Goal: Check status

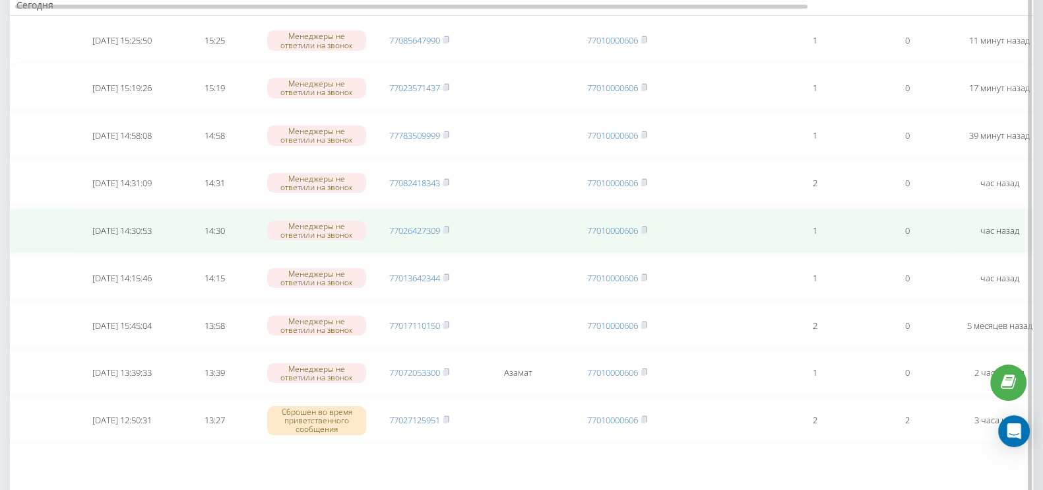
scroll to position [248, 0]
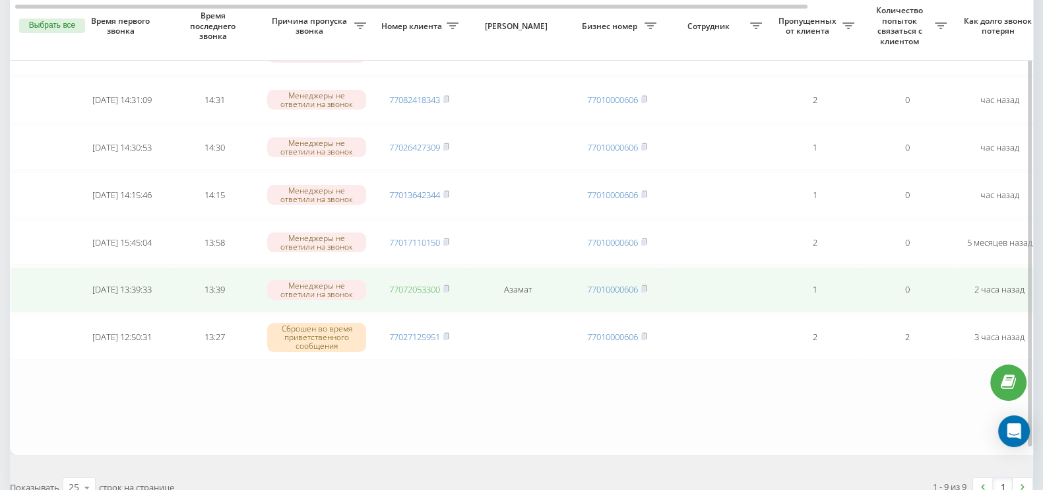
click at [419, 283] on link "77072053300" at bounding box center [414, 289] width 51 height 12
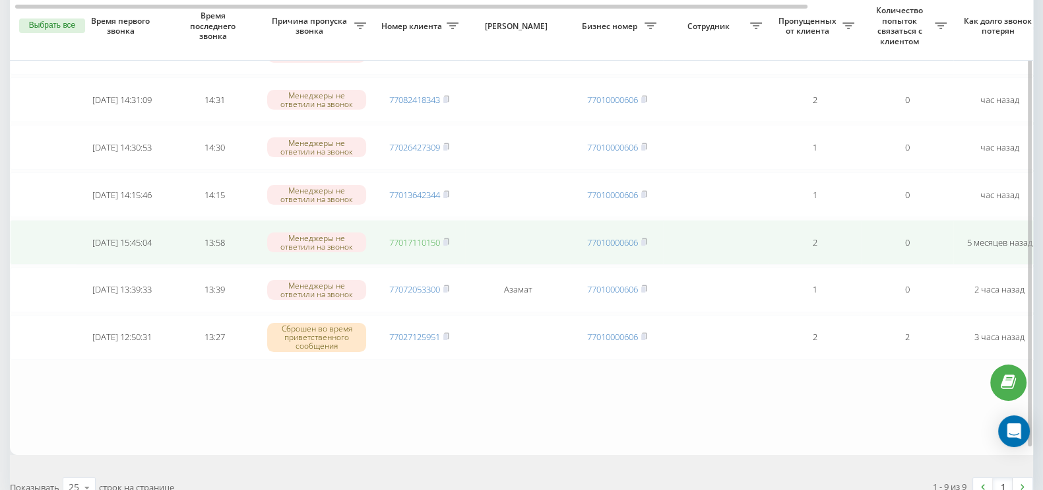
click at [401, 236] on link "77017110150" at bounding box center [414, 242] width 51 height 12
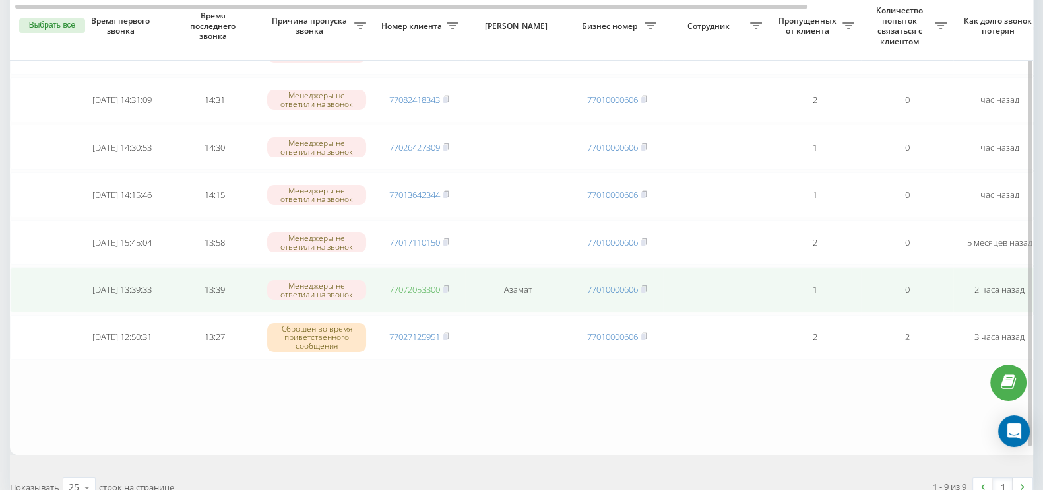
click at [436, 286] on link "77072053300" at bounding box center [414, 289] width 51 height 12
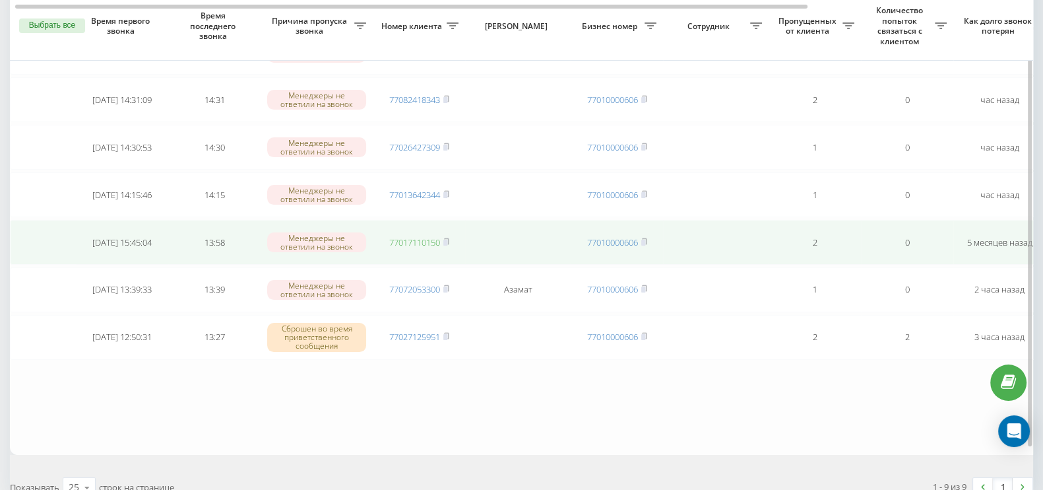
click at [436, 236] on link "77017110150" at bounding box center [414, 242] width 51 height 12
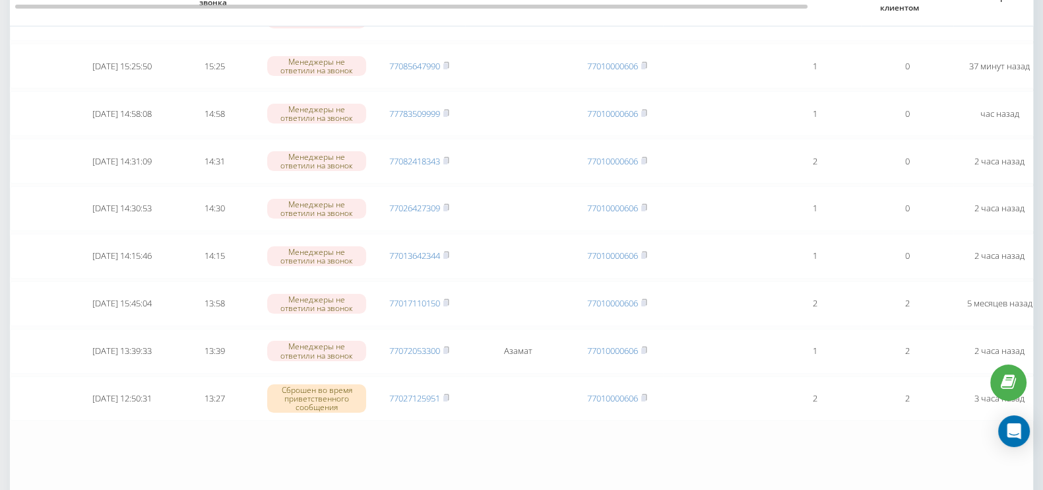
scroll to position [294, 0]
